Goal: Task Accomplishment & Management: Complete application form

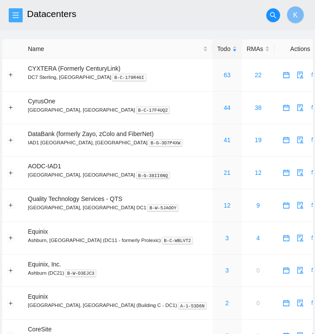
click at [20, 15] on span "menu" at bounding box center [15, 15] width 13 height 7
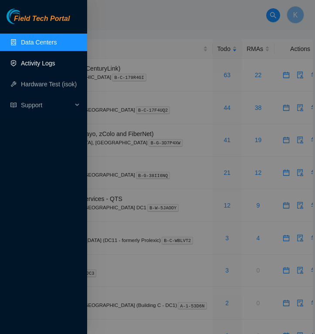
click at [42, 61] on link "Activity Logs" at bounding box center [38, 63] width 34 height 7
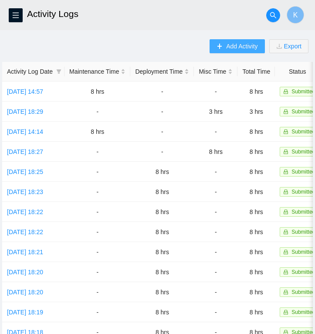
click at [215, 41] on button "Add Activity" at bounding box center [237, 46] width 55 height 14
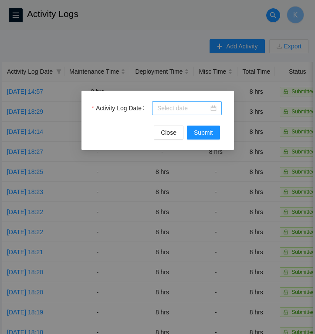
click at [215, 106] on div at bounding box center [186, 108] width 59 height 10
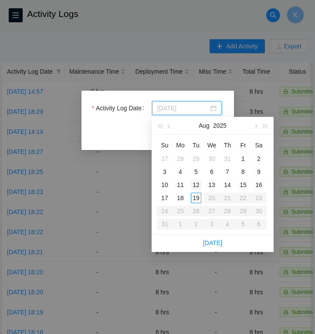
type input "[DATE]"
click at [198, 184] on div "12" at bounding box center [196, 184] width 10 height 10
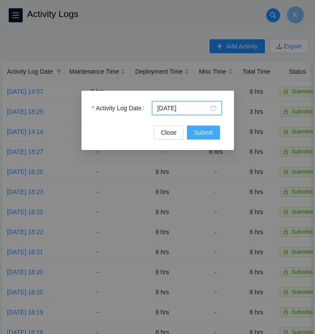
click at [195, 126] on button "Submit" at bounding box center [203, 132] width 33 height 14
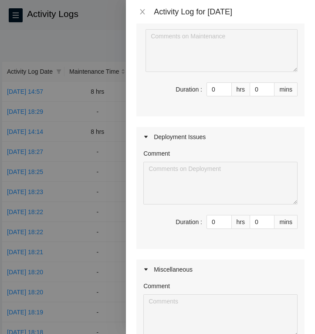
scroll to position [122, 0]
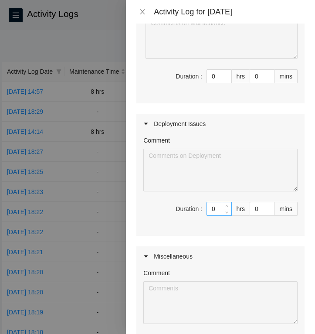
click at [220, 213] on input "0" at bounding box center [219, 208] width 24 height 13
type input "8"
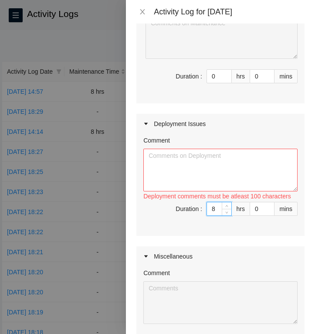
type input "8"
click at [175, 170] on textarea "Comment" at bounding box center [220, 170] width 154 height 43
paste textarea "- Located all pallets - Unpacked pallets, staged equipment, threw away trash - …"
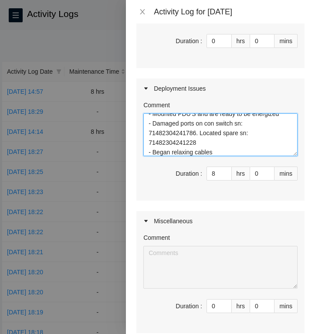
scroll to position [251, 0]
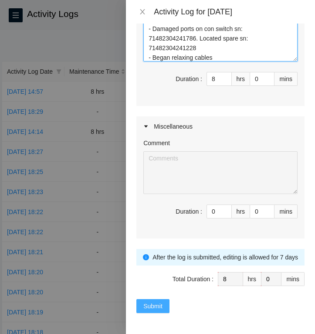
type textarea "- Located all pallets - Unpacked pallets, staged equipment, threw away trash - …"
click at [156, 307] on span "Submit" at bounding box center [152, 306] width 19 height 10
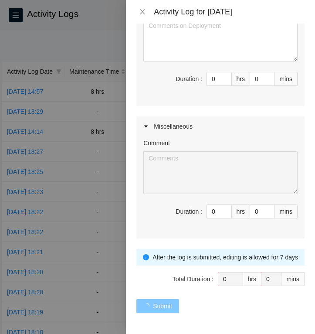
scroll to position [0, 0]
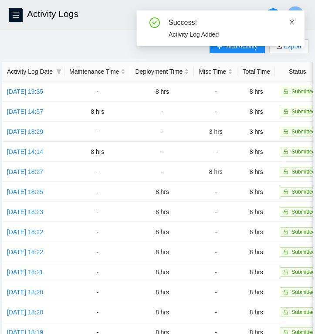
click at [292, 22] on icon "close" at bounding box center [292, 22] width 4 height 4
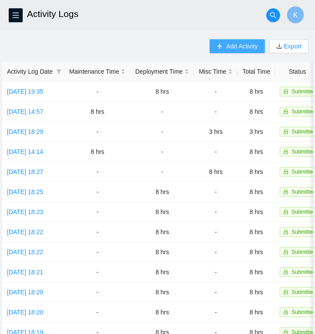
click at [229, 44] on span "Add Activity" at bounding box center [241, 46] width 31 height 10
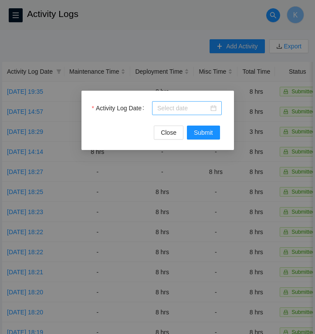
click at [213, 107] on div at bounding box center [186, 108] width 59 height 10
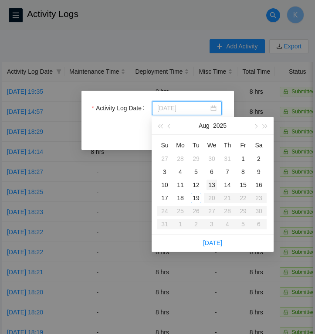
type input "[DATE]"
click at [213, 187] on div "13" at bounding box center [211, 184] width 10 height 10
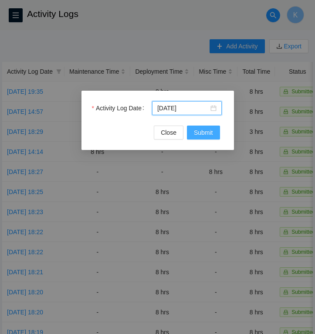
click at [208, 135] on span "Submit" at bounding box center [203, 133] width 19 height 10
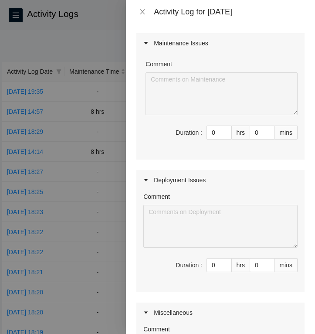
scroll to position [67, 0]
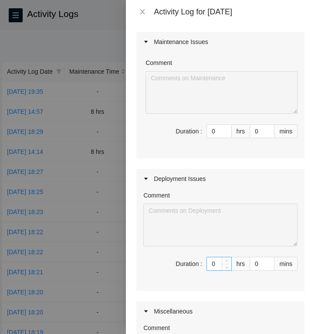
click at [218, 266] on input "0" at bounding box center [219, 263] width 24 height 13
type input "8"
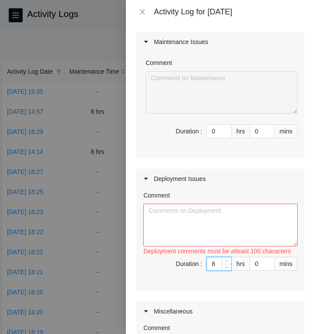
type input "8"
click at [196, 225] on textarea "Comment" at bounding box center [220, 224] width 154 height 43
paste textarea "Completed relaxing all cables - Troubleshooted and mounted console switch - Sca…"
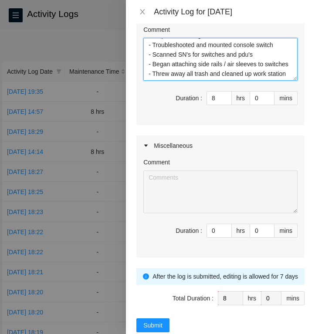
scroll to position [251, 0]
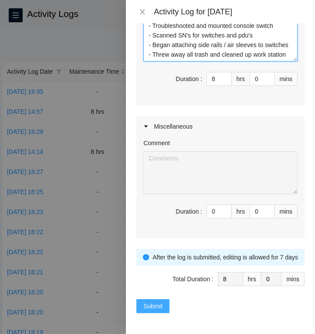
type textarea "Completed relaxing all cables - Troubleshooted and mounted console switch - Sca…"
click at [151, 304] on span "Submit" at bounding box center [152, 306] width 19 height 10
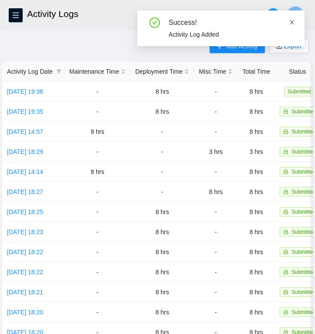
click at [291, 20] on icon "close" at bounding box center [292, 22] width 6 height 6
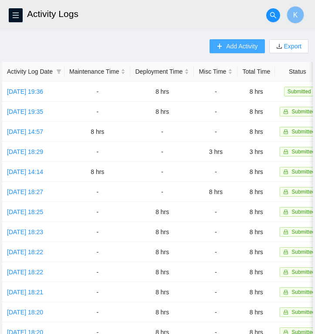
click at [239, 46] on span "Add Activity" at bounding box center [241, 46] width 31 height 10
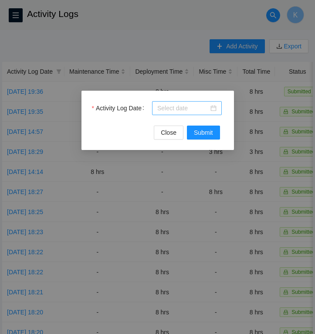
click at [213, 108] on div at bounding box center [186, 108] width 59 height 10
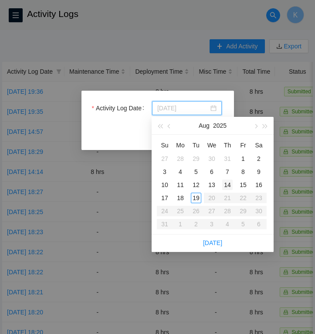
type input "[DATE]"
click at [228, 183] on div "14" at bounding box center [227, 184] width 10 height 10
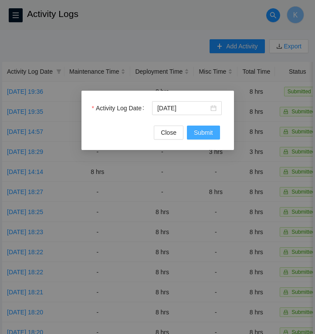
click at [203, 132] on span "Submit" at bounding box center [203, 133] width 19 height 10
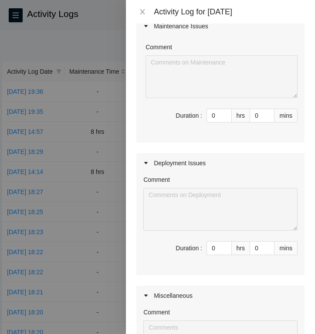
scroll to position [83, 0]
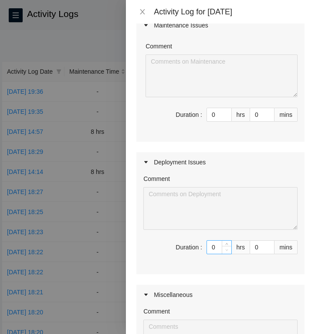
click at [222, 251] on span "Decrease Value" at bounding box center [227, 250] width 10 height 8
click at [215, 245] on input "0" at bounding box center [219, 246] width 24 height 13
type input "8"
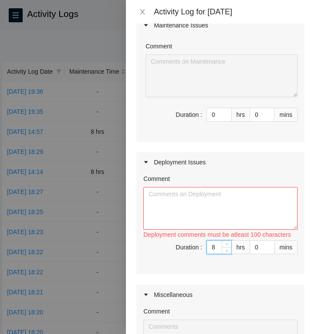
type input "8"
click at [180, 193] on textarea "Comment" at bounding box center [220, 208] width 154 height 43
paste textarea "Worked with [PERSON_NAME] and [PERSON_NAME] to complete mounting all network ge…"
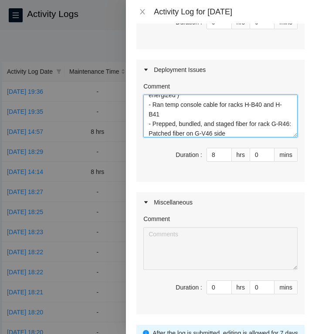
scroll to position [251, 0]
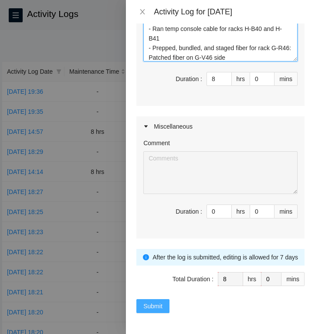
type textarea "Worked with [PERSON_NAME] and [PERSON_NAME] to complete mounting all network ge…"
click at [149, 308] on span "Submit" at bounding box center [152, 306] width 19 height 10
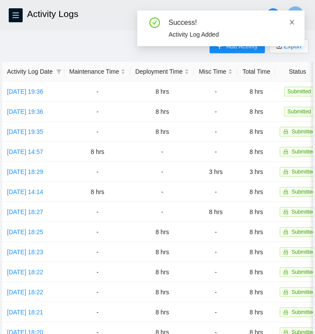
click at [290, 22] on icon "close" at bounding box center [292, 22] width 6 height 6
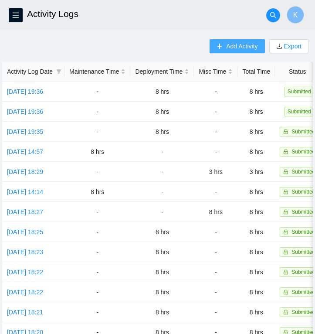
click at [233, 46] on span "Add Activity" at bounding box center [241, 46] width 31 height 10
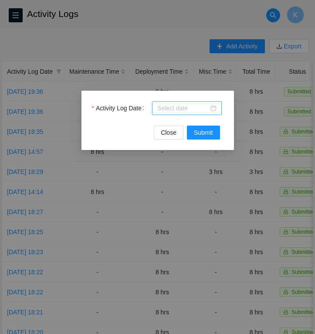
click at [212, 108] on div at bounding box center [186, 108] width 59 height 10
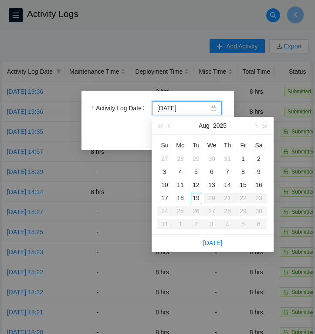
type input "[DATE]"
click at [244, 183] on div "15" at bounding box center [243, 184] width 10 height 10
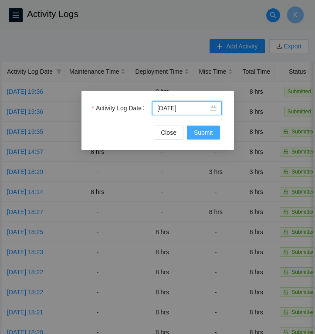
click at [200, 131] on span "Submit" at bounding box center [203, 133] width 19 height 10
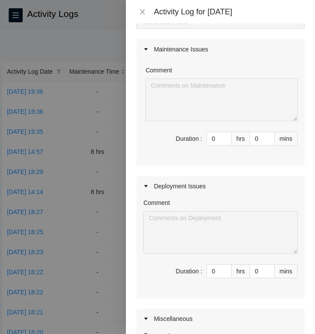
scroll to position [66, 0]
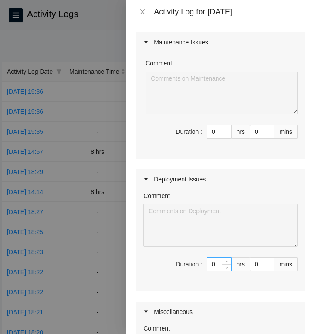
click at [219, 265] on input "0" at bounding box center [219, 263] width 24 height 13
type input "8"
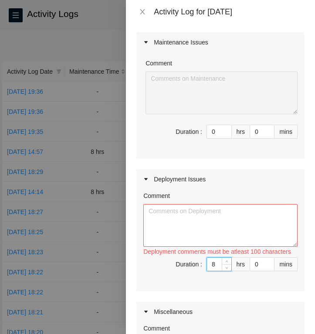
type input "8"
click at [159, 213] on textarea "Comment" at bounding box center [220, 225] width 154 height 43
paste textarea "- Completed running and managing all fiber - Completed con and mgmt connections…"
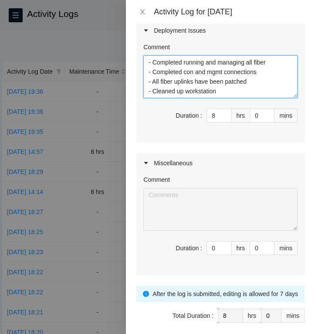
scroll to position [251, 0]
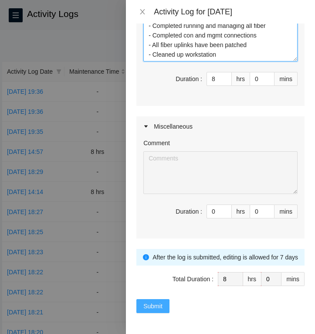
type textarea "- Completed running and managing all fiber - Completed con and mgmt connections…"
click at [156, 306] on span "Submit" at bounding box center [152, 306] width 19 height 10
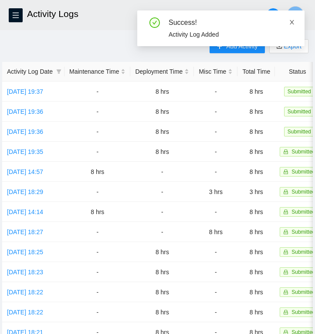
click at [290, 20] on icon "close" at bounding box center [292, 22] width 6 height 6
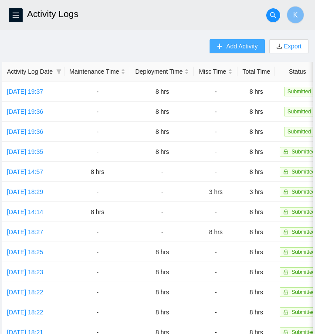
click at [220, 43] on button "Add Activity" at bounding box center [237, 46] width 55 height 14
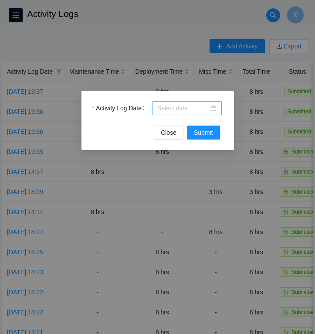
click at [213, 107] on div at bounding box center [186, 108] width 59 height 10
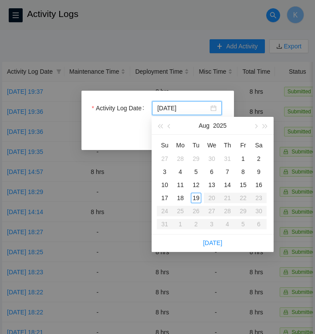
type input "[DATE]"
click at [260, 180] on div "16" at bounding box center [259, 184] width 10 height 10
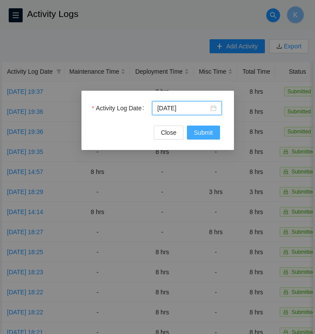
click at [197, 127] on button "Submit" at bounding box center [203, 132] width 33 height 14
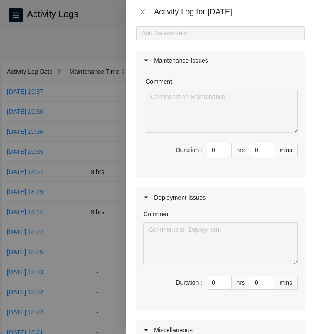
scroll to position [55, 0]
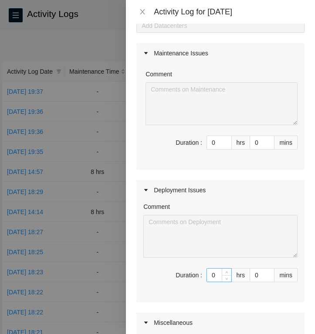
click at [217, 274] on input "0" at bounding box center [219, 274] width 24 height 13
type input "4"
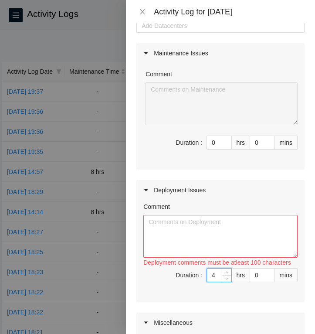
type input "4"
click at [200, 229] on textarea "Comment" at bounding box center [220, 236] width 154 height 43
paste textarea "Picked up side rails at Cyrus - Began attaching side rails to servers - Cleaned…"
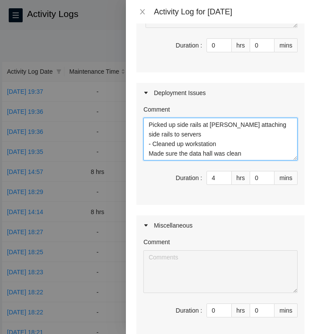
scroll to position [251, 0]
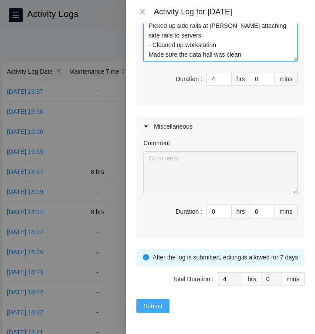
type textarea "Picked up side rails at [PERSON_NAME] attaching side rails to servers - Cleaned…"
click at [154, 309] on span "Submit" at bounding box center [152, 306] width 19 height 10
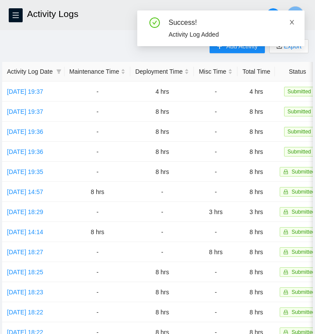
click at [292, 23] on icon "close" at bounding box center [292, 22] width 4 height 4
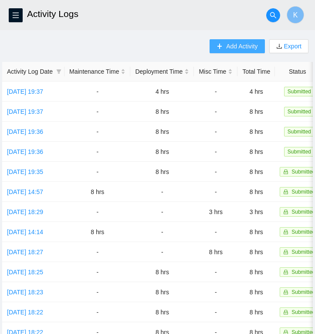
click at [242, 42] on span "Add Activity" at bounding box center [241, 46] width 31 height 10
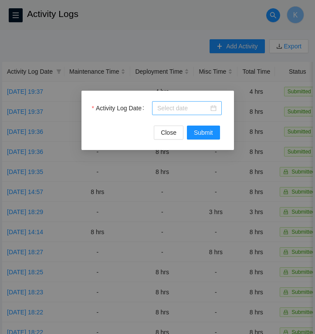
click at [212, 107] on div at bounding box center [186, 108] width 59 height 10
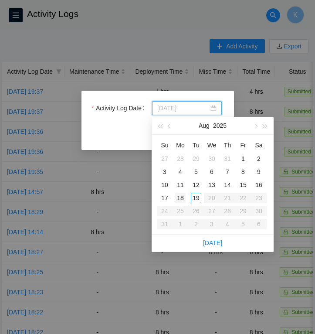
type input "[DATE]"
click at [178, 197] on div "18" at bounding box center [180, 198] width 10 height 10
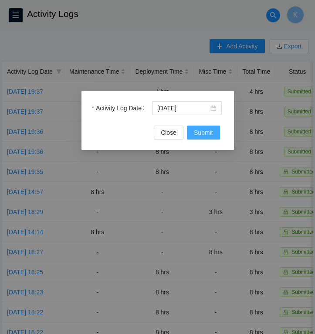
click at [202, 132] on span "Submit" at bounding box center [203, 133] width 19 height 10
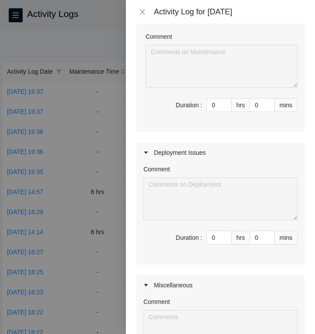
scroll to position [93, 0]
click at [218, 240] on input "0" at bounding box center [219, 236] width 24 height 13
type input "1"
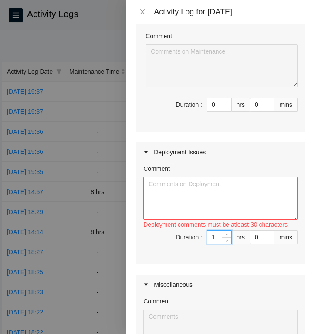
type input "10"
click at [183, 187] on textarea "Comment" at bounding box center [220, 198] width 154 height 43
paste textarea "- Located pallets in LD and moved shipments into storage room - Had assisted he…"
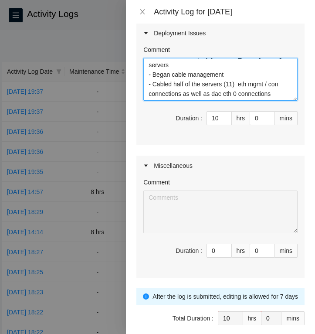
scroll to position [251, 0]
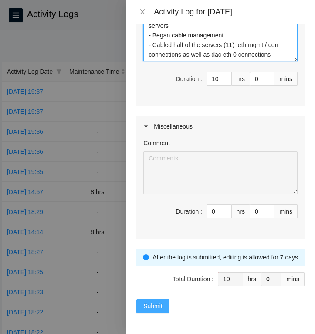
type textarea "- Located pallets in LD and moved shipments into storage room - Had assisted he…"
click at [148, 307] on span "Submit" at bounding box center [152, 306] width 19 height 10
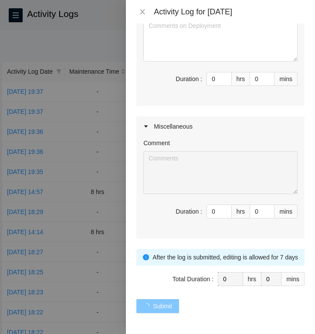
scroll to position [0, 0]
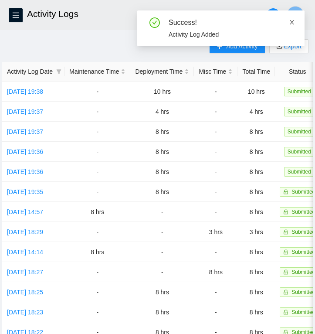
click at [290, 21] on icon "close" at bounding box center [292, 22] width 6 height 6
